Goal: Information Seeking & Learning: Learn about a topic

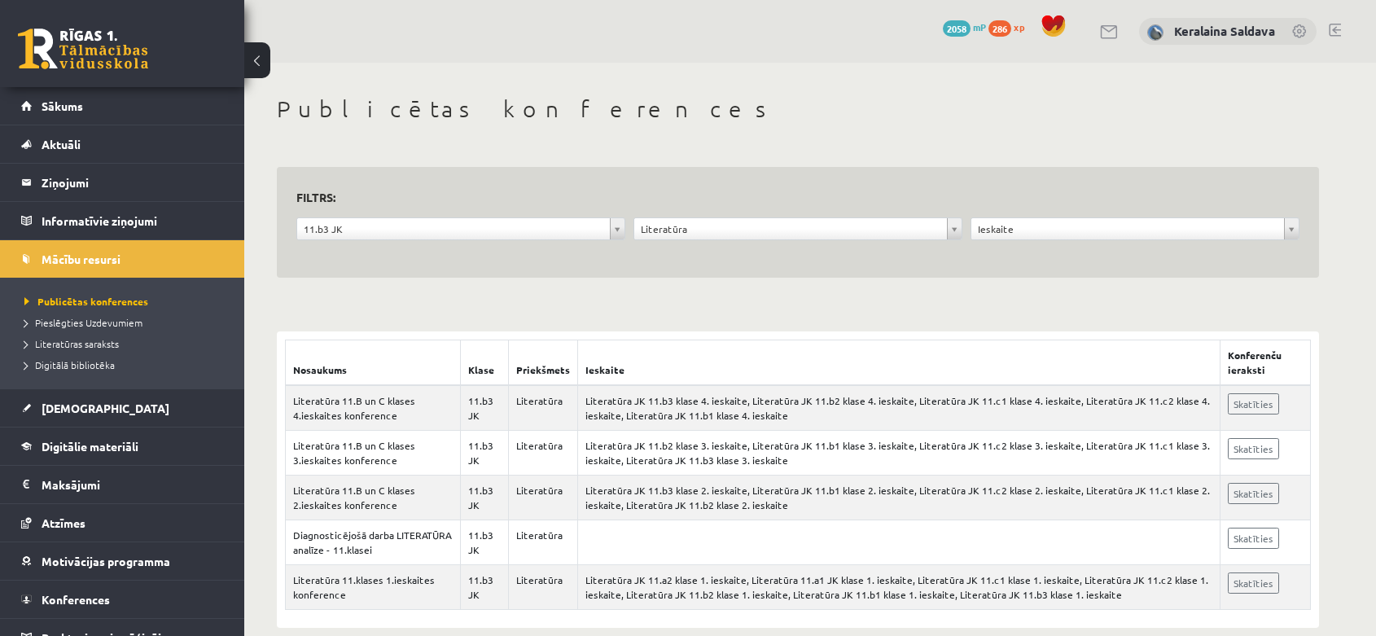
scroll to position [24, 0]
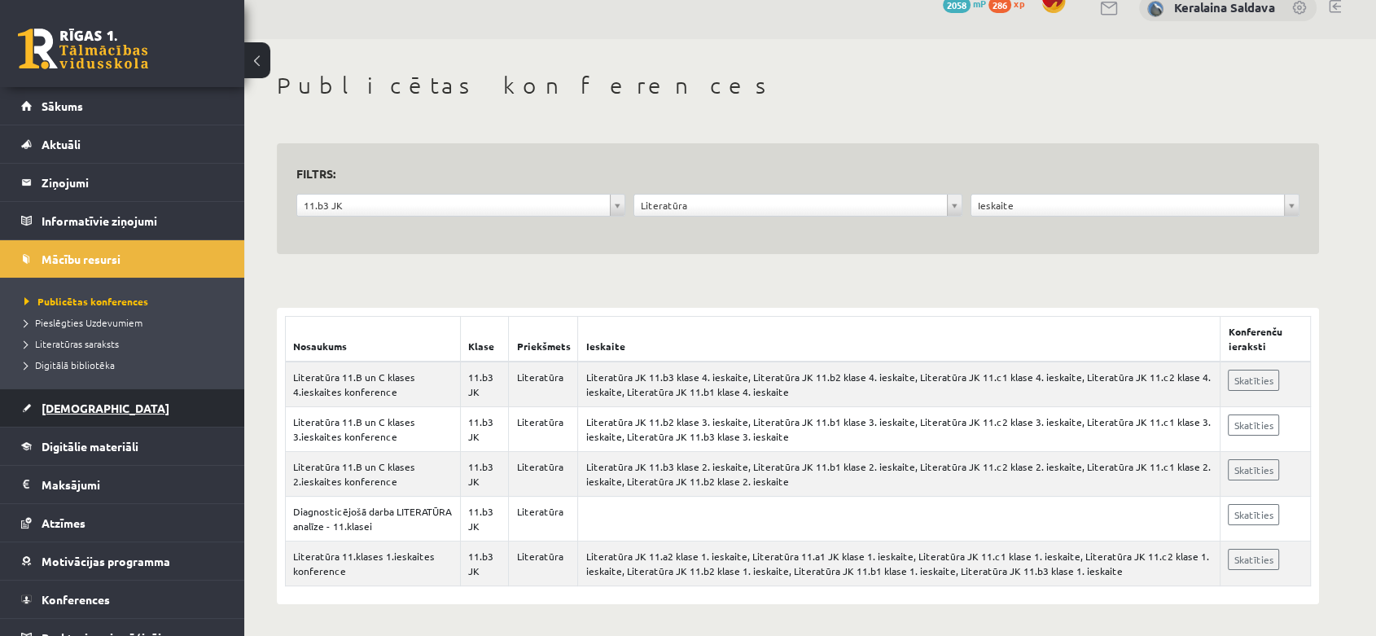
click at [100, 406] on link "[DEMOGRAPHIC_DATA]" at bounding box center [122, 407] width 203 height 37
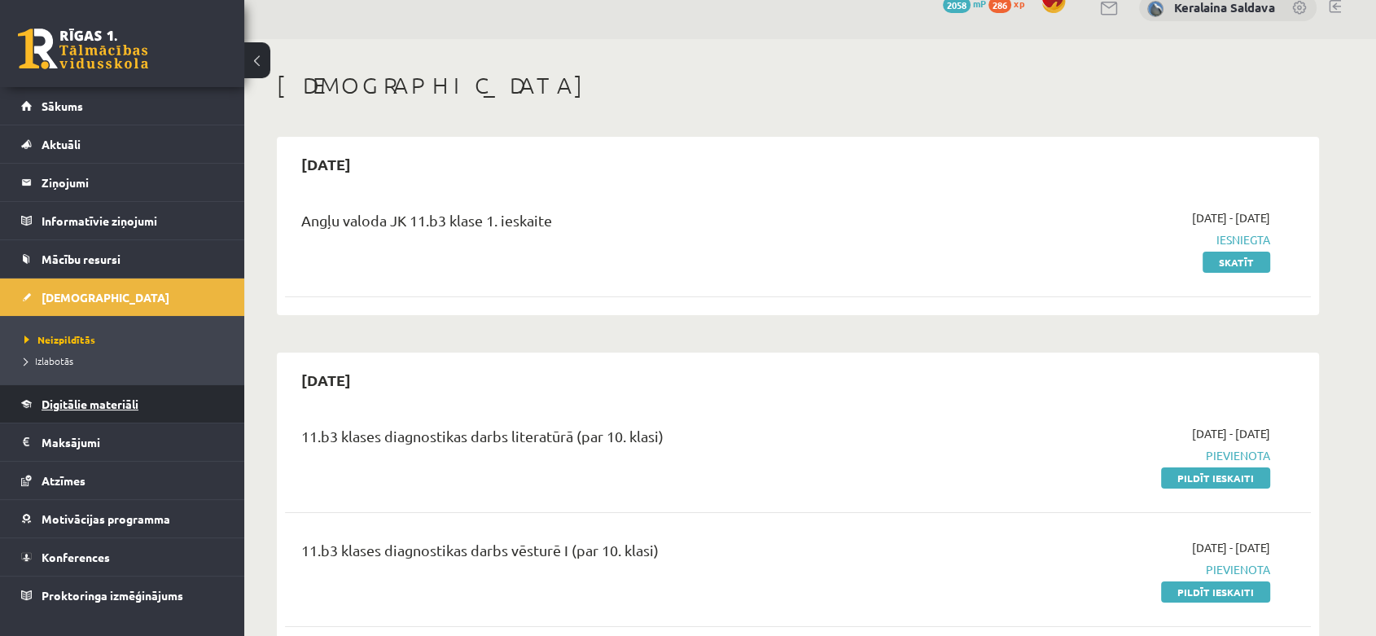
click at [69, 397] on span "Digitālie materiāli" at bounding box center [90, 403] width 97 height 15
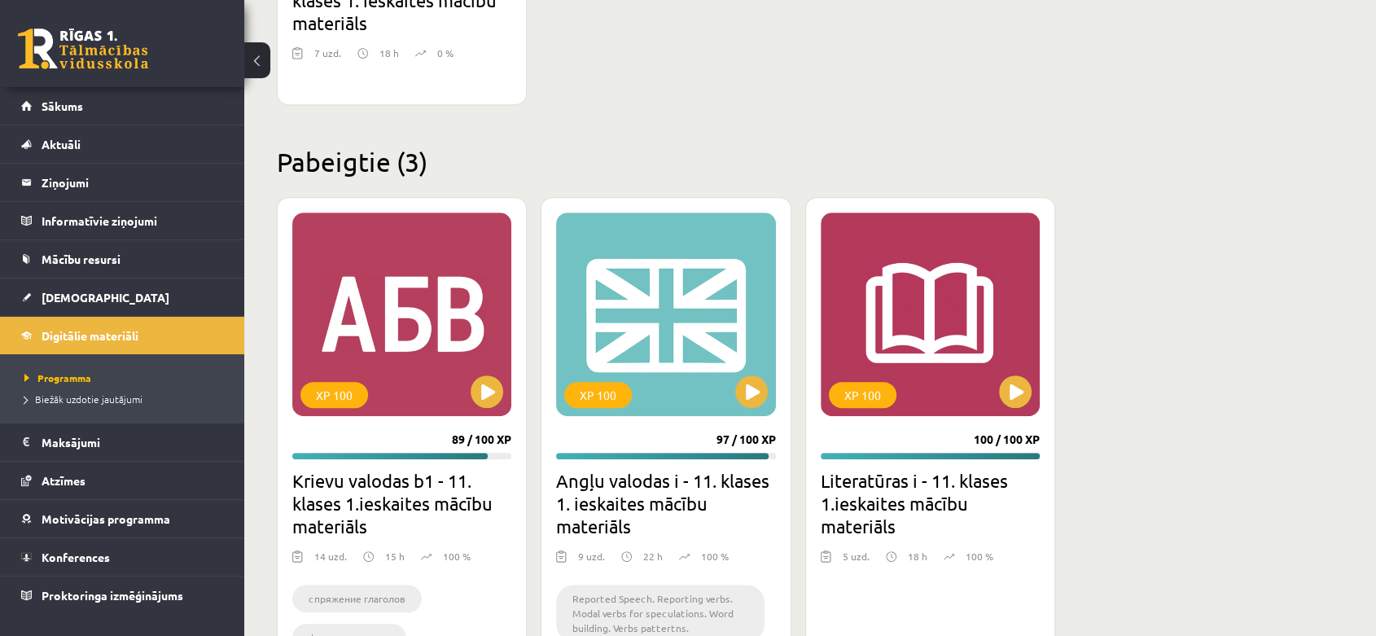
scroll to position [838, 0]
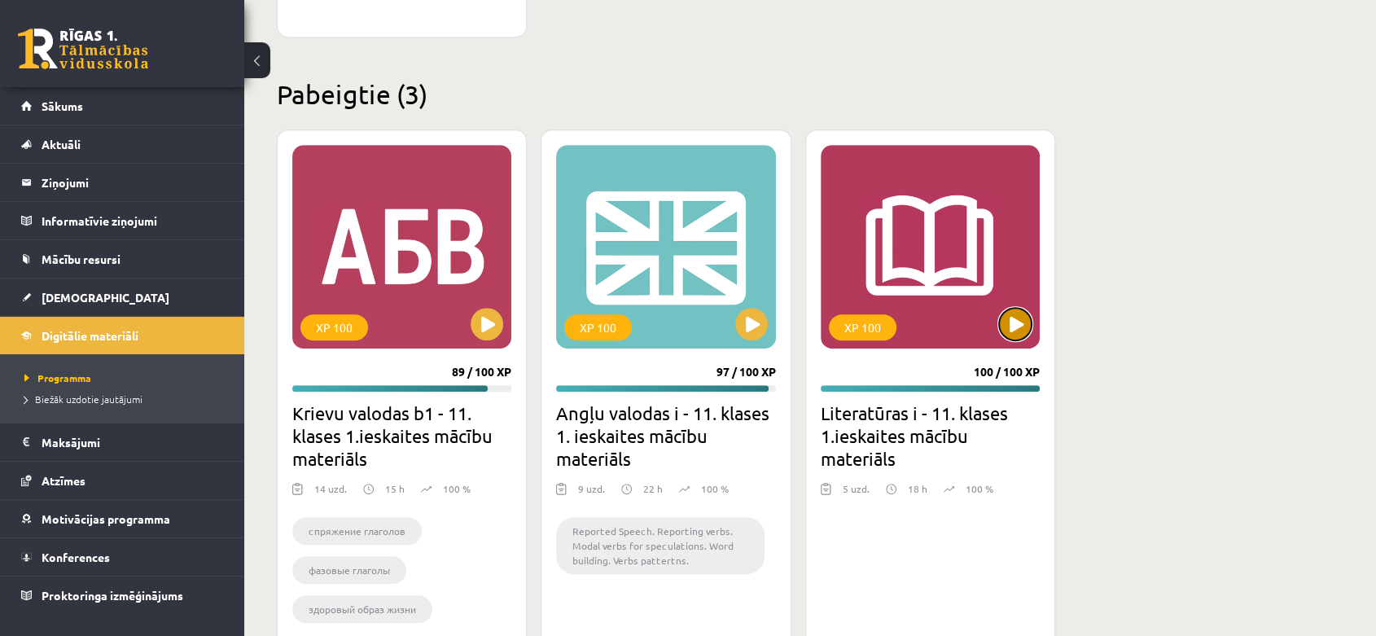
click at [1005, 327] on button at bounding box center [1015, 324] width 33 height 33
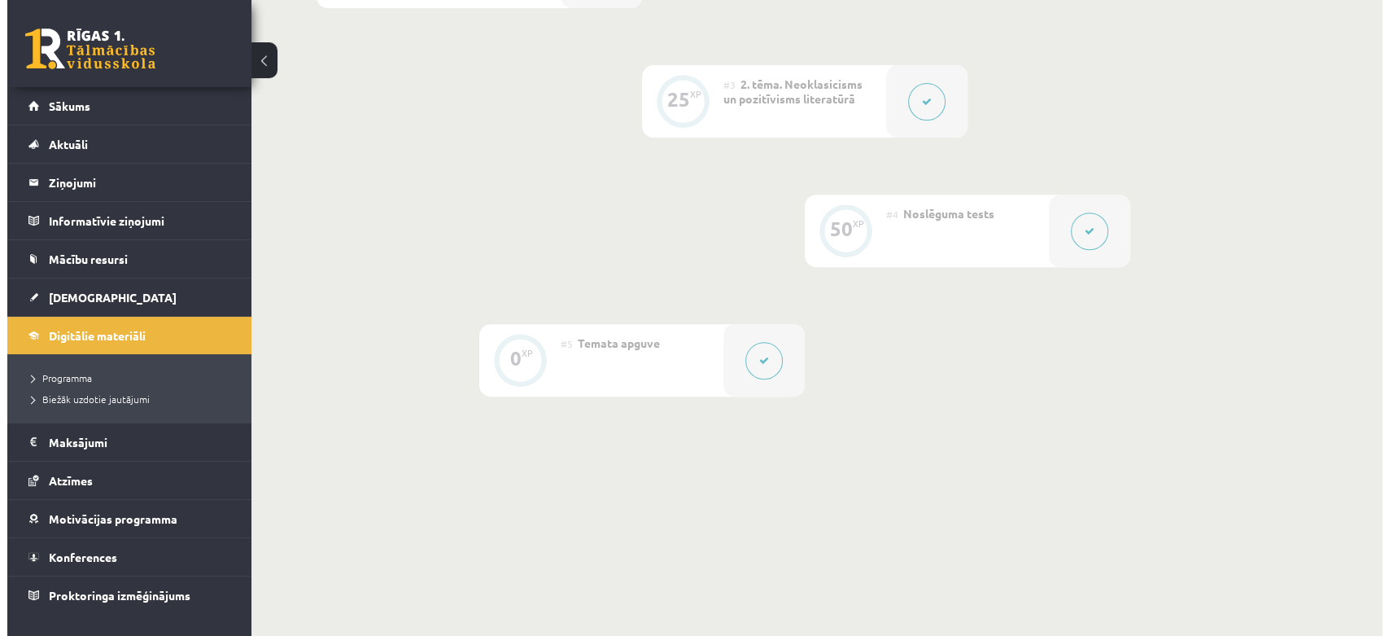
scroll to position [452, 0]
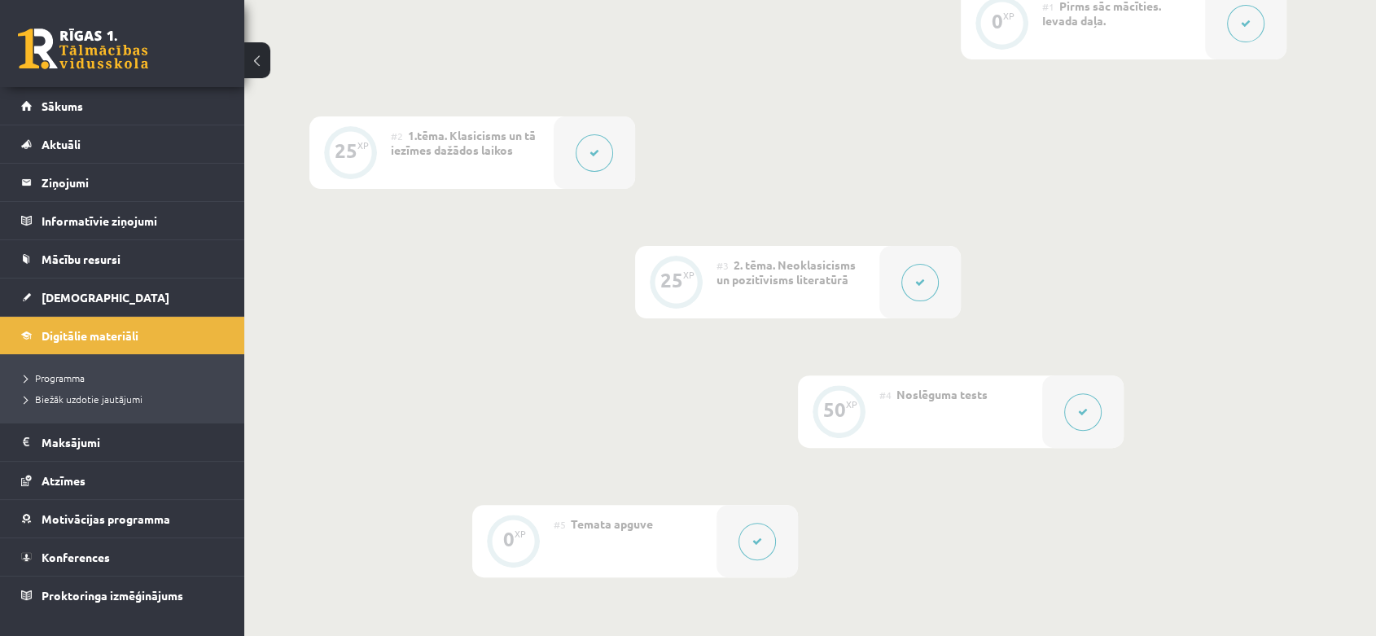
click at [917, 272] on button at bounding box center [919, 282] width 37 height 37
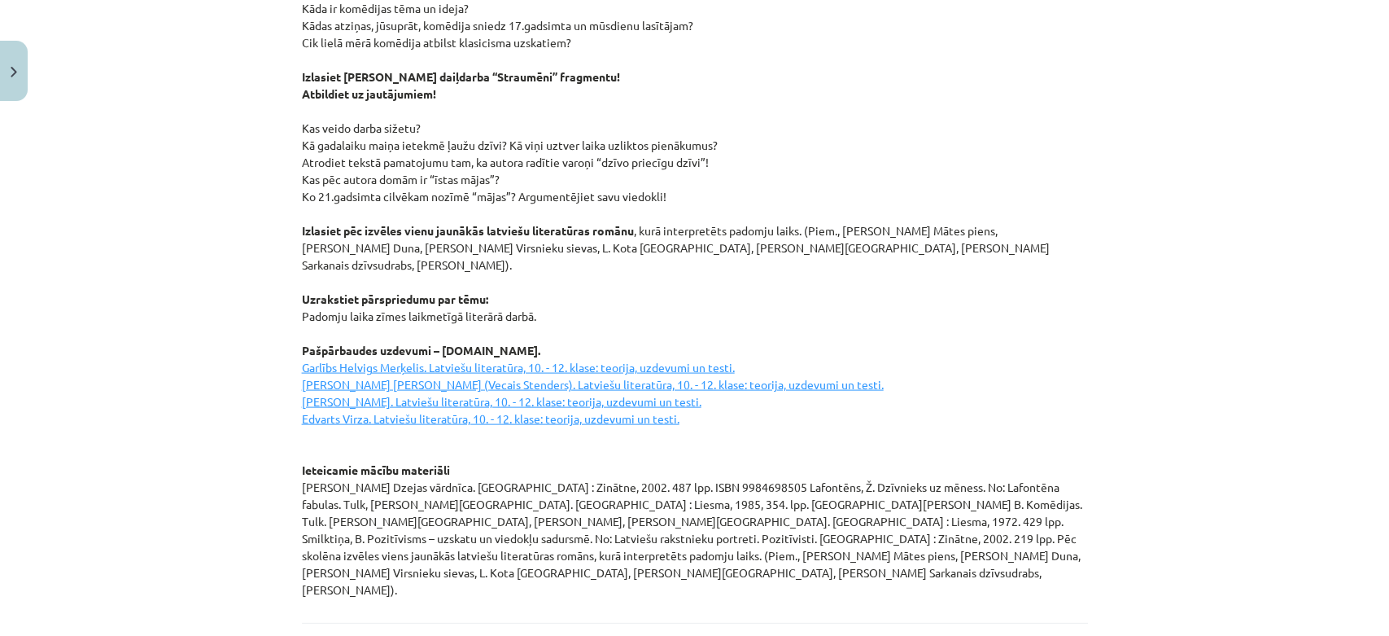
scroll to position [2238, 0]
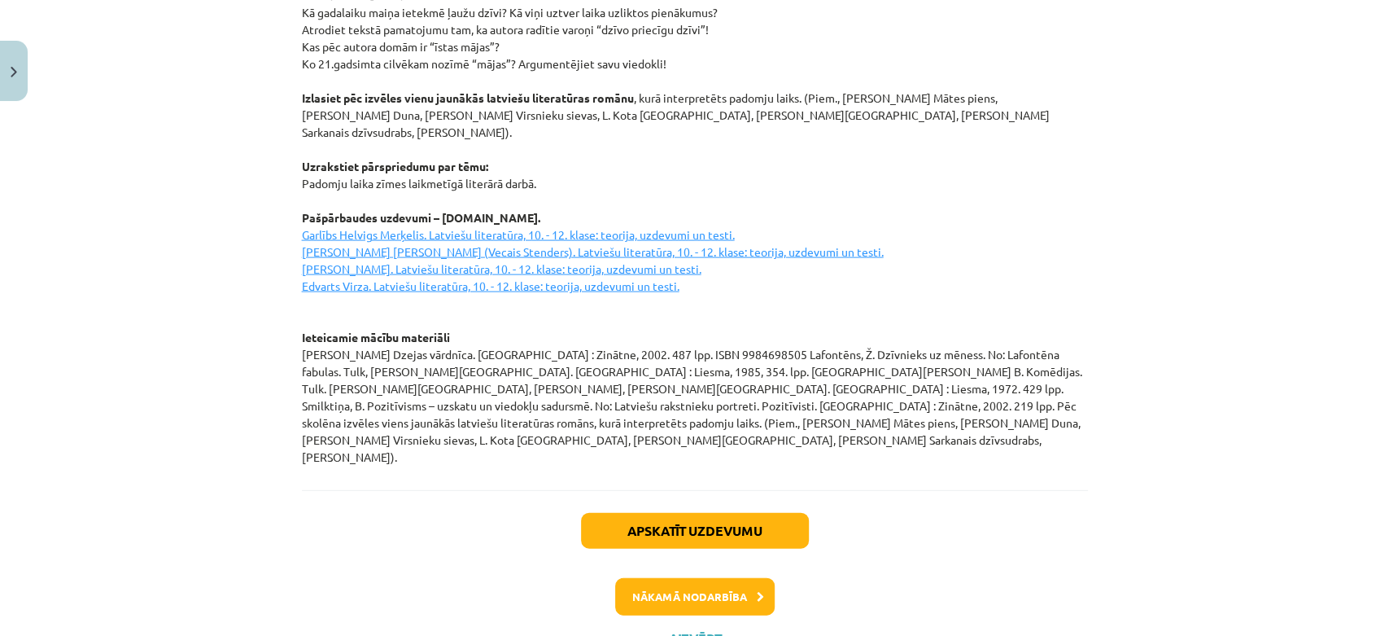
click at [1169, 128] on div "Mācību tēma: Literatūras i - 11. klases 1.ieskaites mācību materiāls #3 2. tēma…" at bounding box center [694, 318] width 1389 height 636
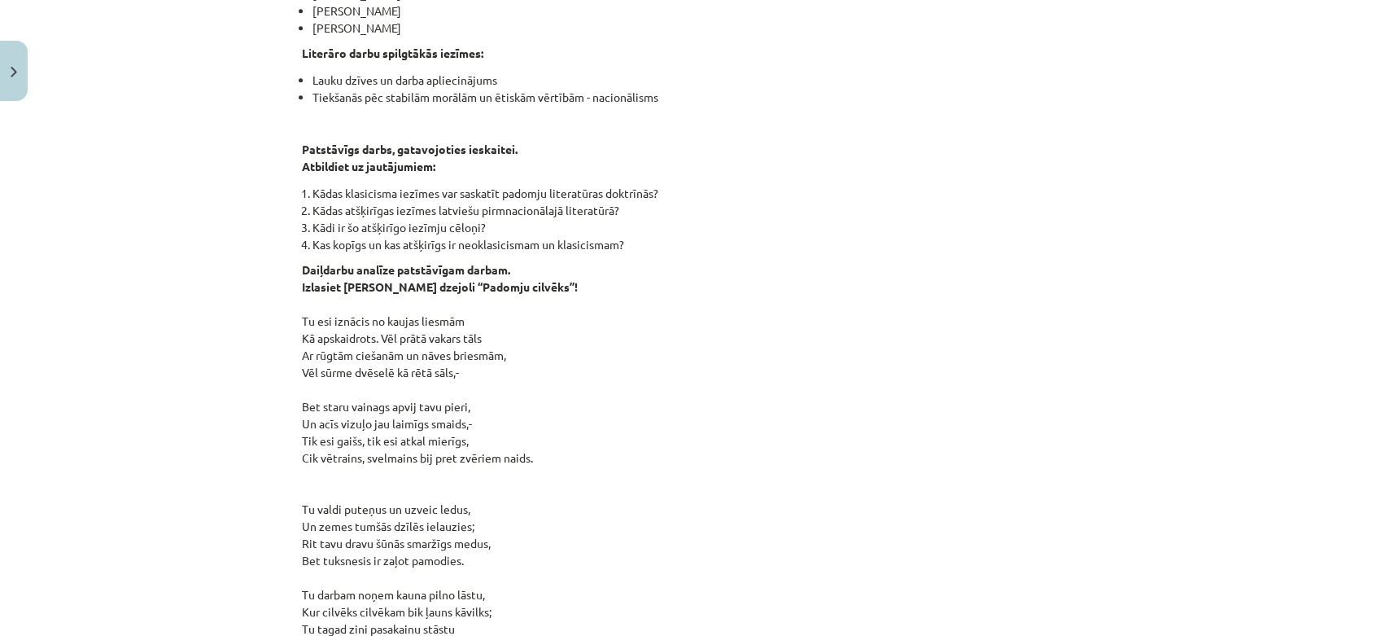
scroll to position [1061, 0]
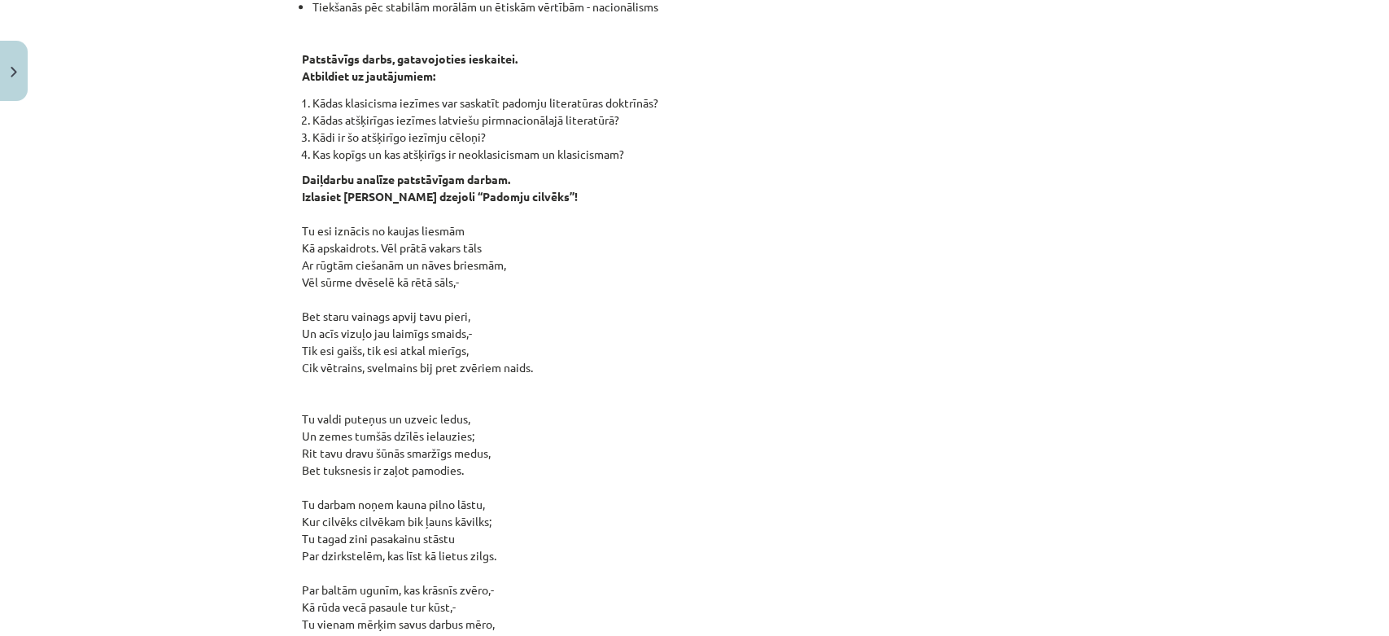
click at [789, 211] on p "Daiļdarbu analīze patstāvīgam darbam. Izlasiet [PERSON_NAME] dzejoli “Padomju c…" at bounding box center [695, 496] width 786 height 650
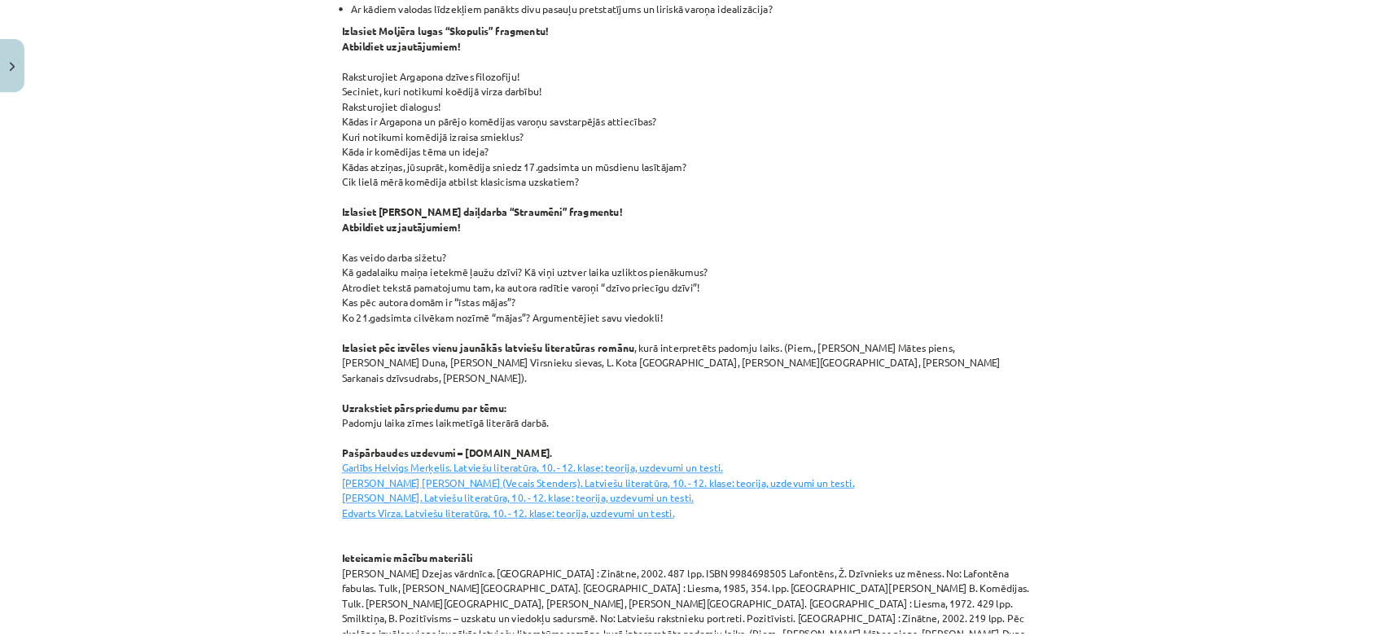
scroll to position [1945, 0]
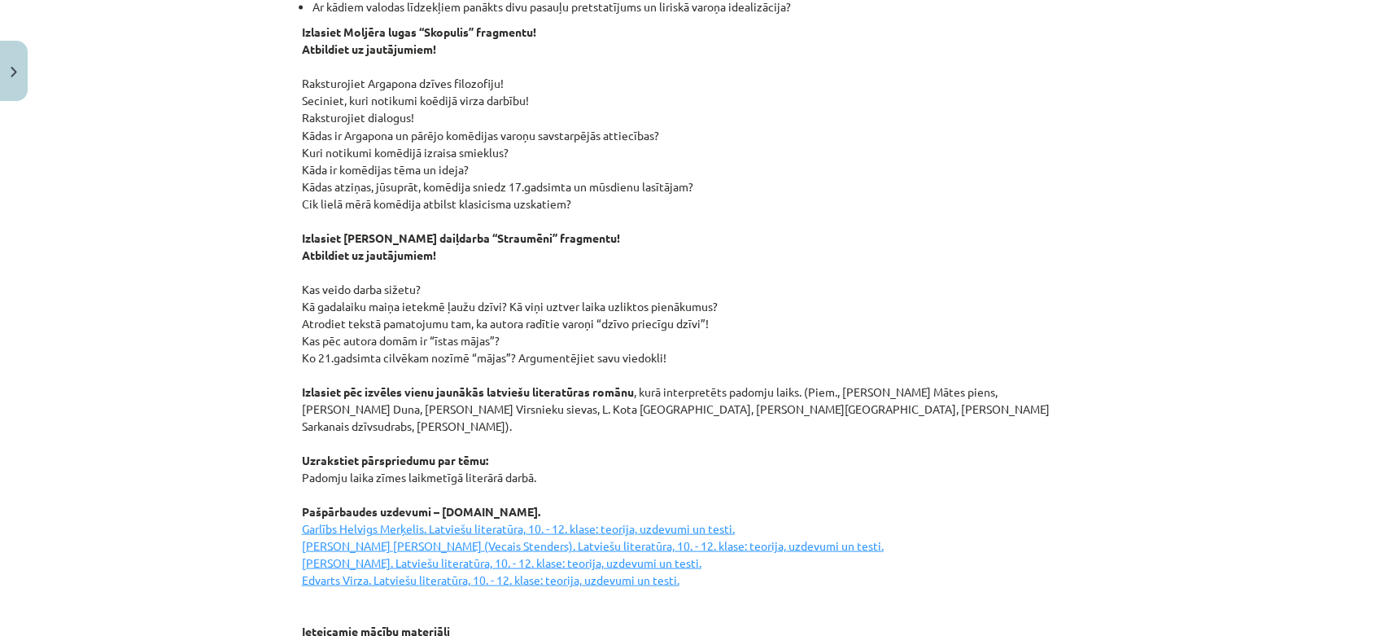
drag, startPoint x: 1874, startPoint y: 3, endPoint x: 1031, endPoint y: 518, distance: 987.5
click at [1031, 518] on p "Izlasiet Moljēra lugas “Skopulis” fragmentu! Atbildiet uz jautājumiem! Raksturo…" at bounding box center [695, 391] width 786 height 735
click at [204, 527] on div "Mācību tēma: Literatūras i - 11. klases 1.ieskaites mācību materiāls #3 2. tēma…" at bounding box center [694, 318] width 1389 height 636
click at [217, 505] on div "Mācību tēma: Literatūras i - 11. klases 1.ieskaites mācību materiāls #3 2. tēma…" at bounding box center [694, 318] width 1389 height 636
click at [22, 69] on button "Close" at bounding box center [14, 71] width 28 height 60
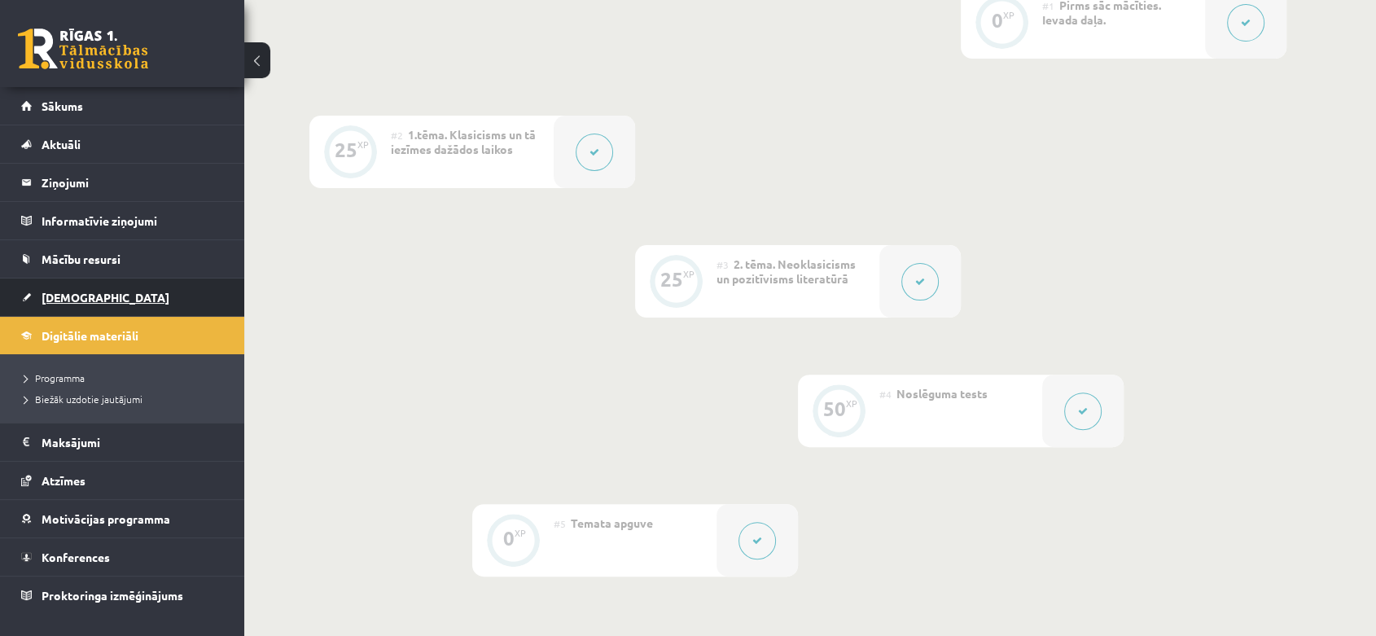
click at [74, 302] on span "[DEMOGRAPHIC_DATA]" at bounding box center [106, 297] width 128 height 15
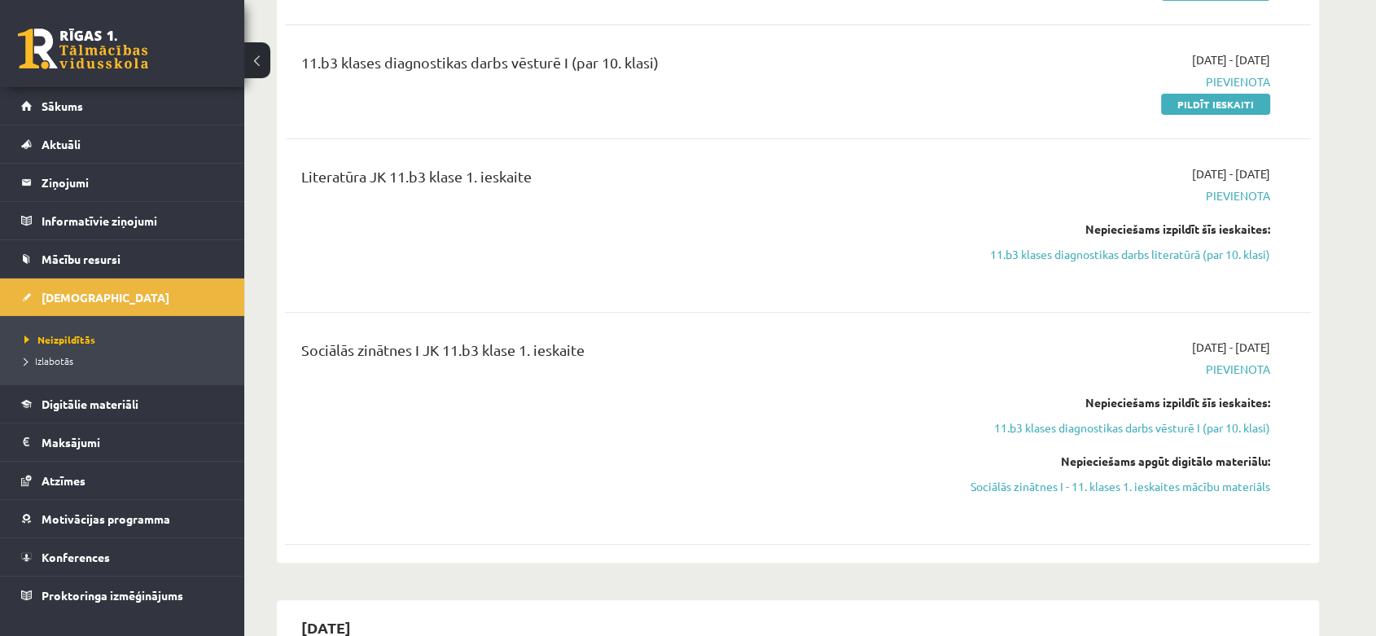
scroll to position [542, 0]
